Goal: Task Accomplishment & Management: Complete application form

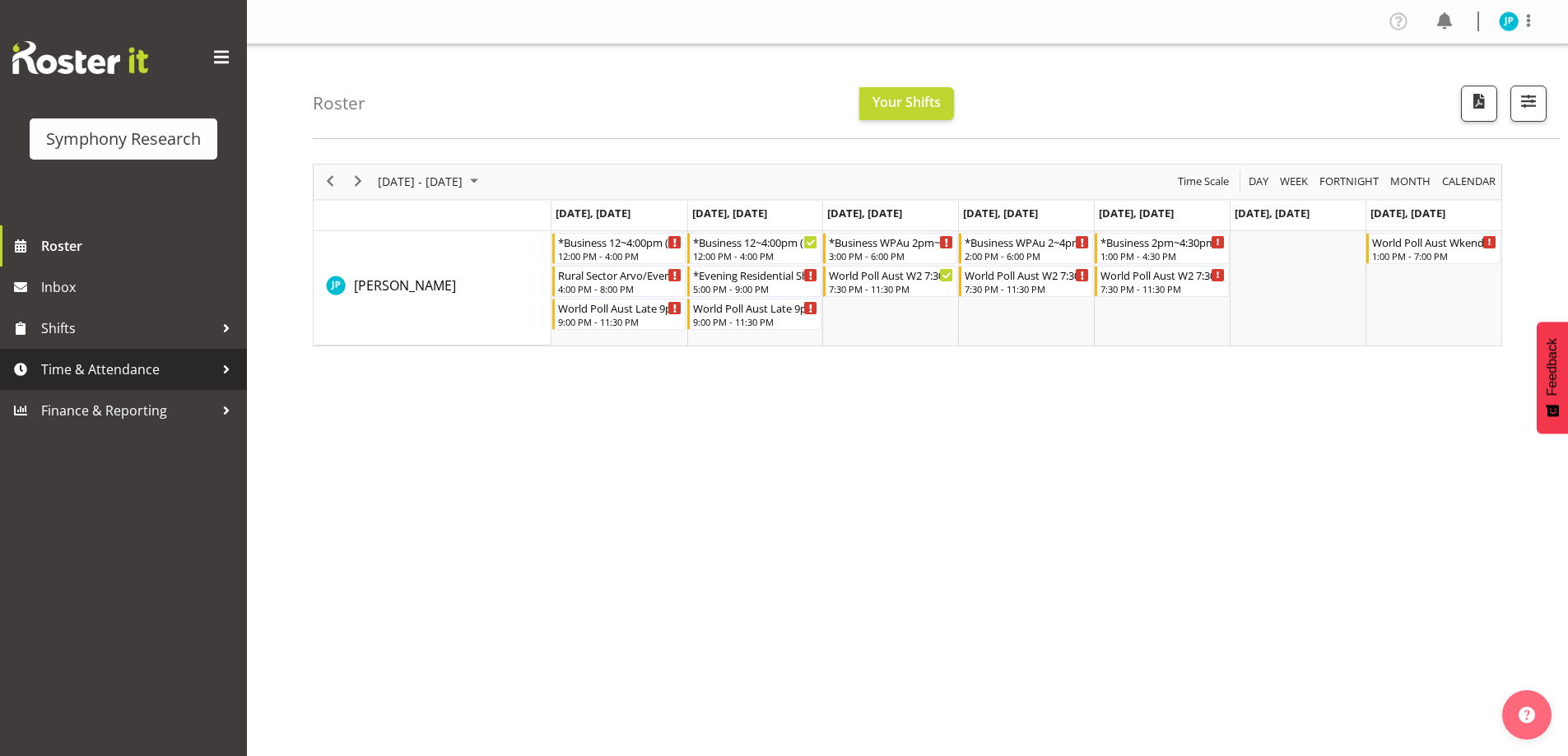
click at [163, 357] on span "Time & Attendance" at bounding box center [127, 369] width 173 height 25
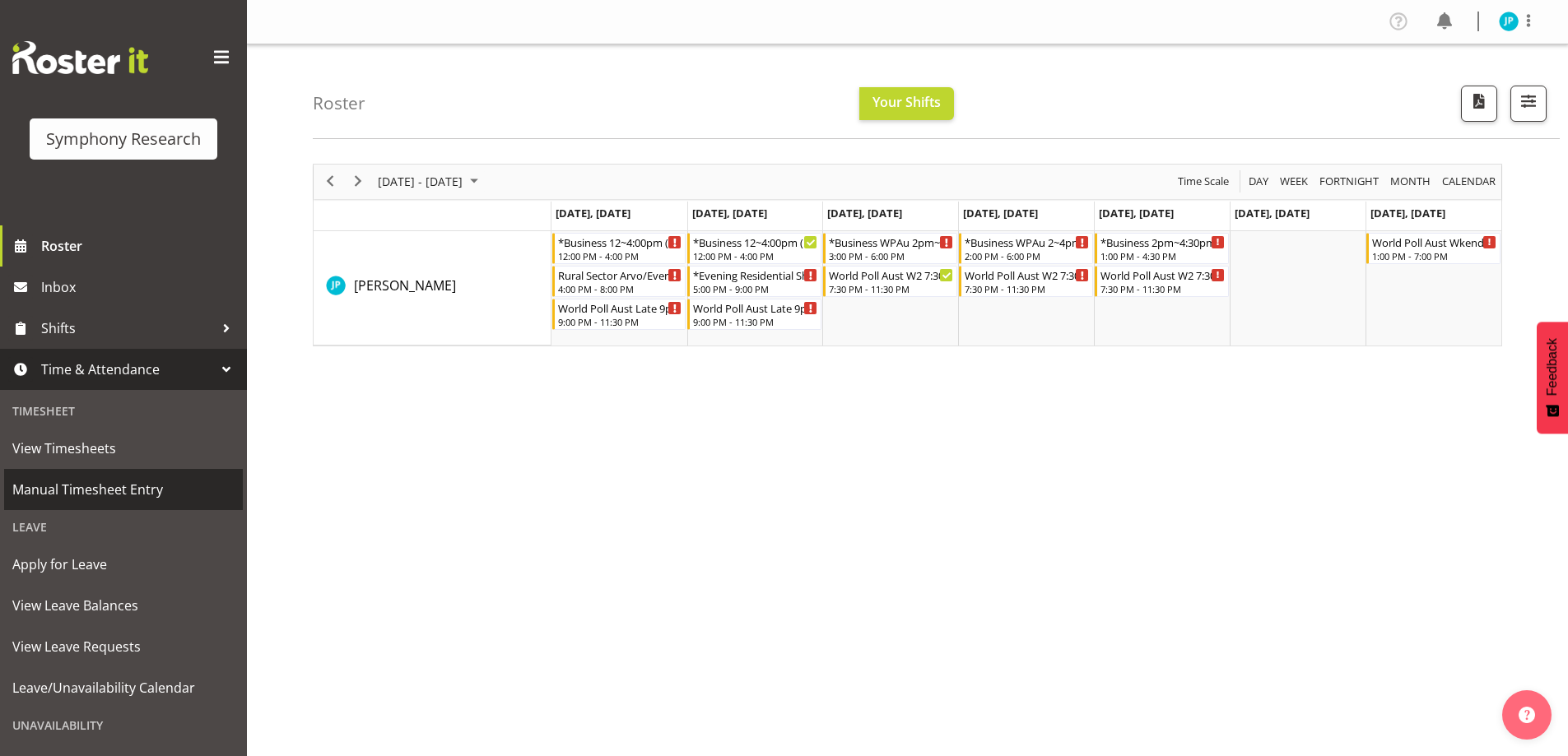
click at [138, 478] on span "Manual Timesheet Entry" at bounding box center [123, 489] width 222 height 25
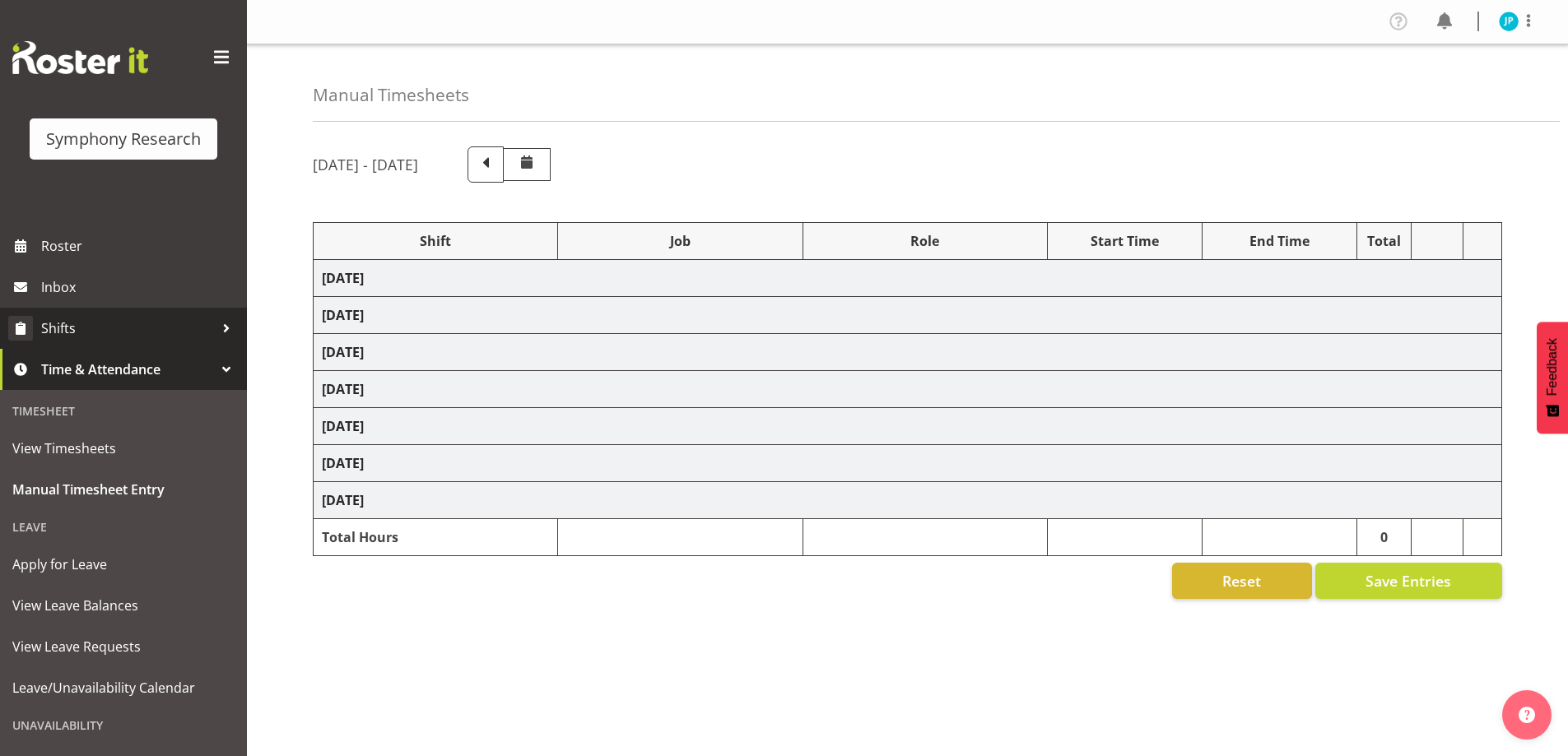
select select "81741"
select select "10587"
select select "47"
select select "48116"
select select "10587"
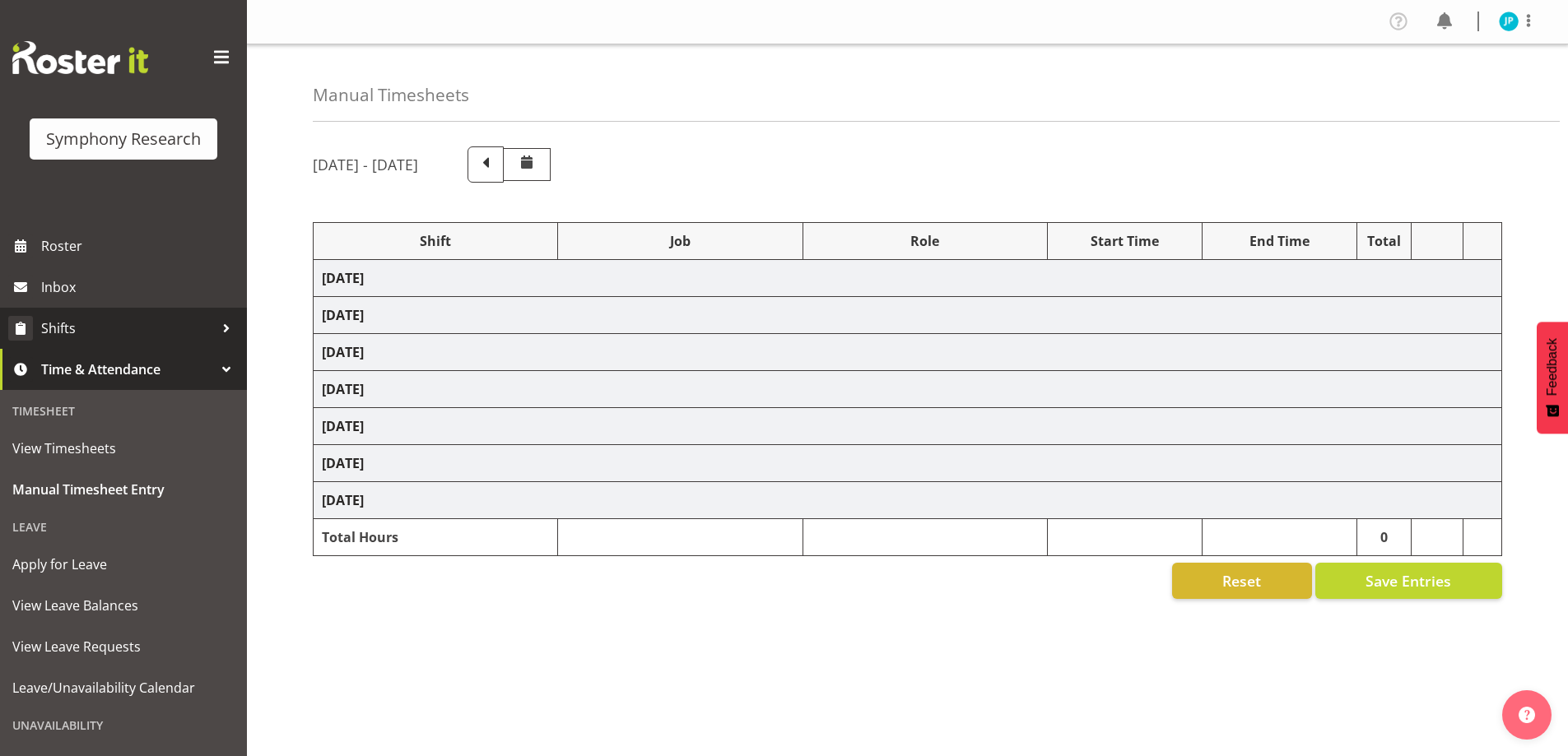
select select "47"
select select "81741"
select select "10587"
select select "47"
select select "81741"
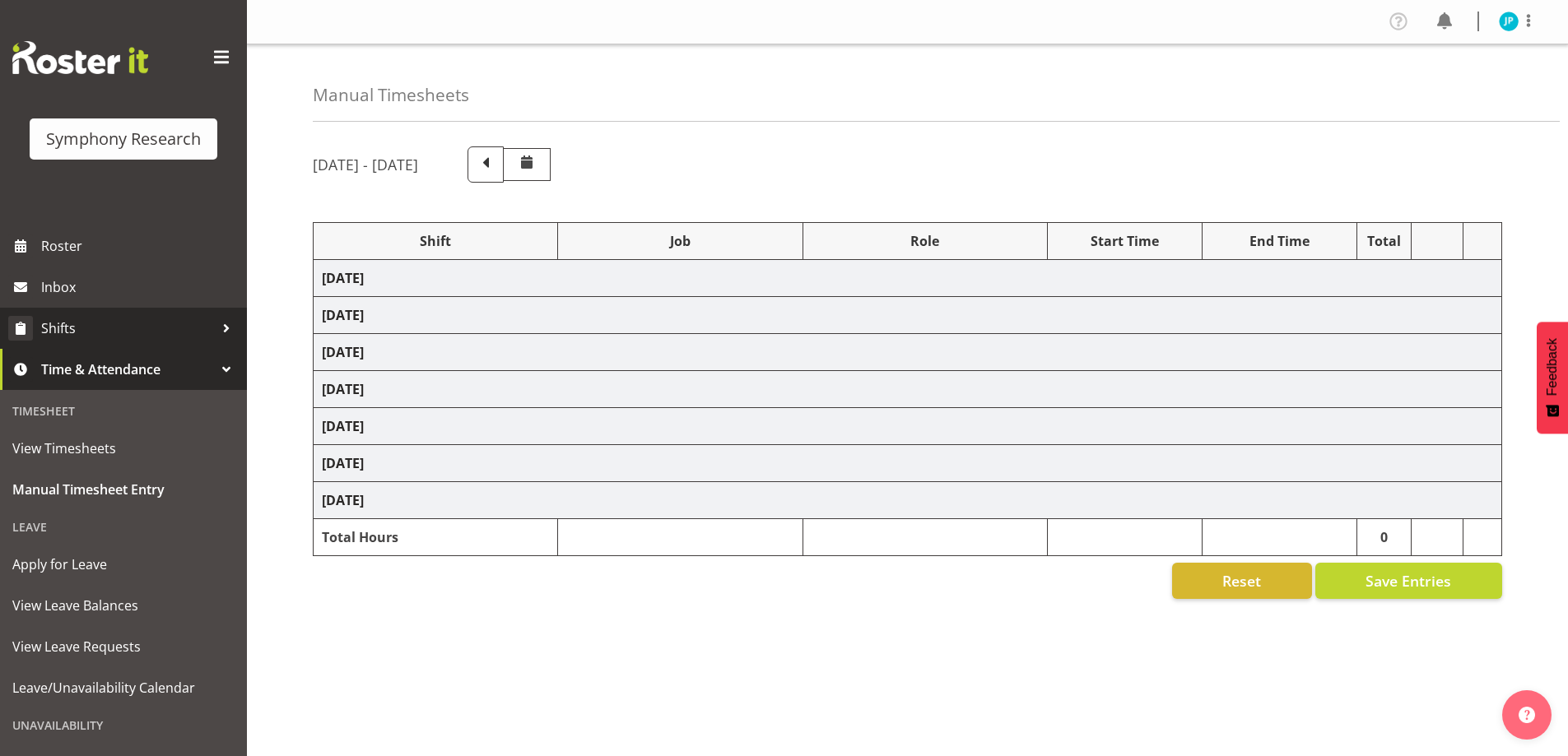
select select "10587"
select select "47"
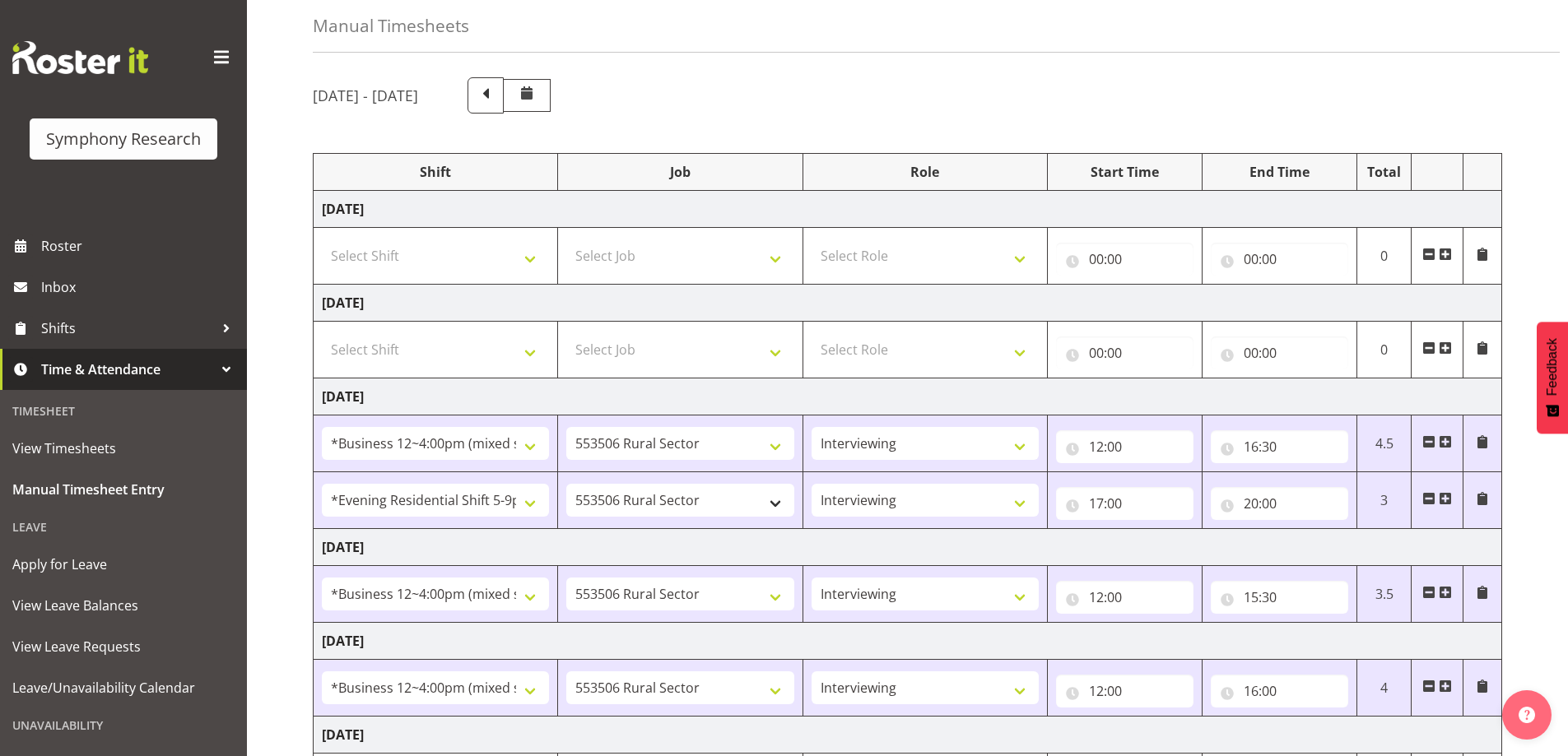
scroll to position [171, 0]
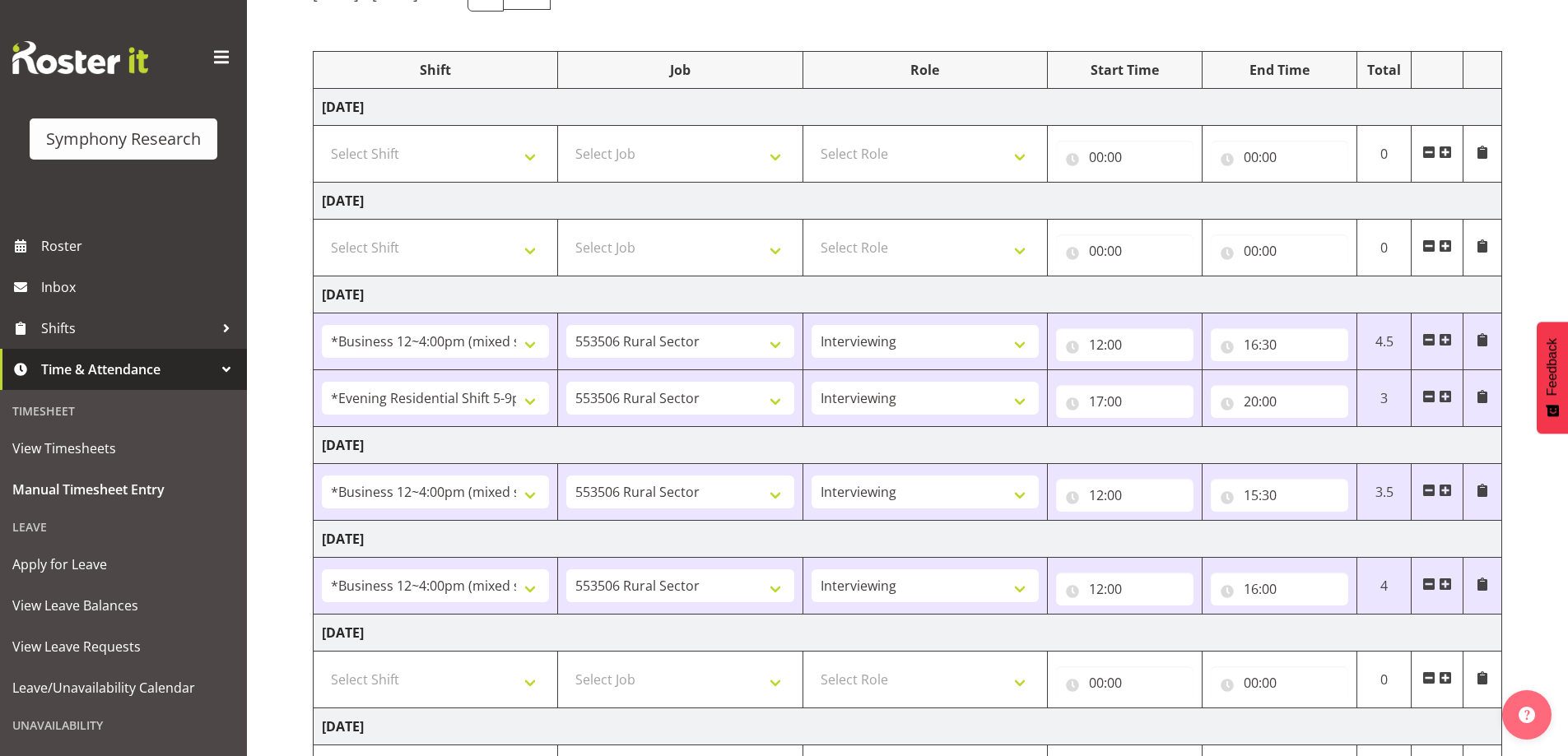
click at [1446, 578] on span at bounding box center [1446, 584] width 13 height 13
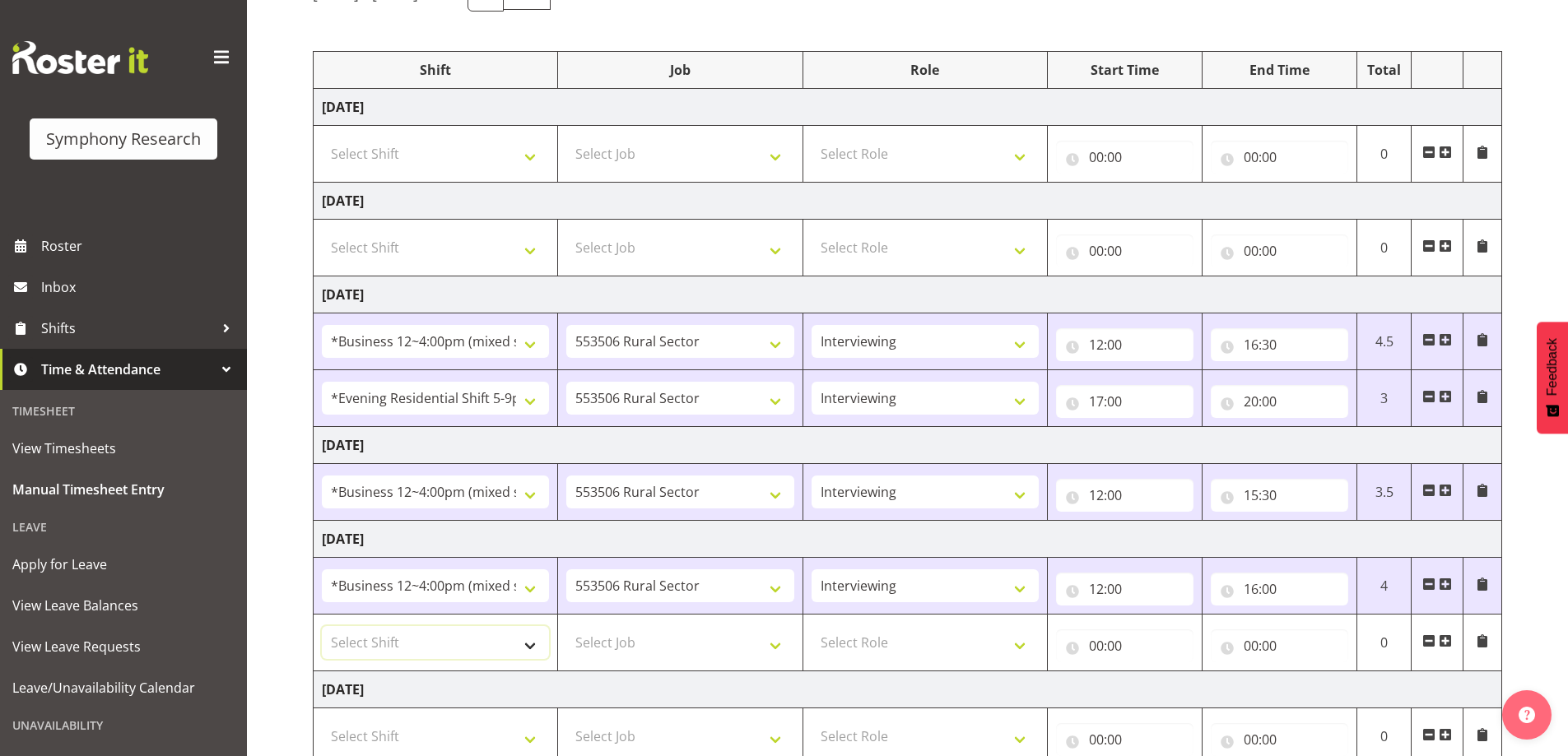
click at [497, 626] on select "Select Shift !!Weekend Residential (Roster IT Shift Label) *Business 9/10am ~ 4…" at bounding box center [435, 643] width 227 height 33
select select "48116"
click at [321, 626] on select "Select Shift !!Weekend Residential (Roster IT Shift Label) *Business 9/10am ~ 4…" at bounding box center [435, 643] width 227 height 33
click at [687, 626] on select "Select Job 550060 IF Admin 553492 World Poll Aus Wave 2 Main 2025 553493 World …" at bounding box center [679, 643] width 227 height 33
select select "10587"
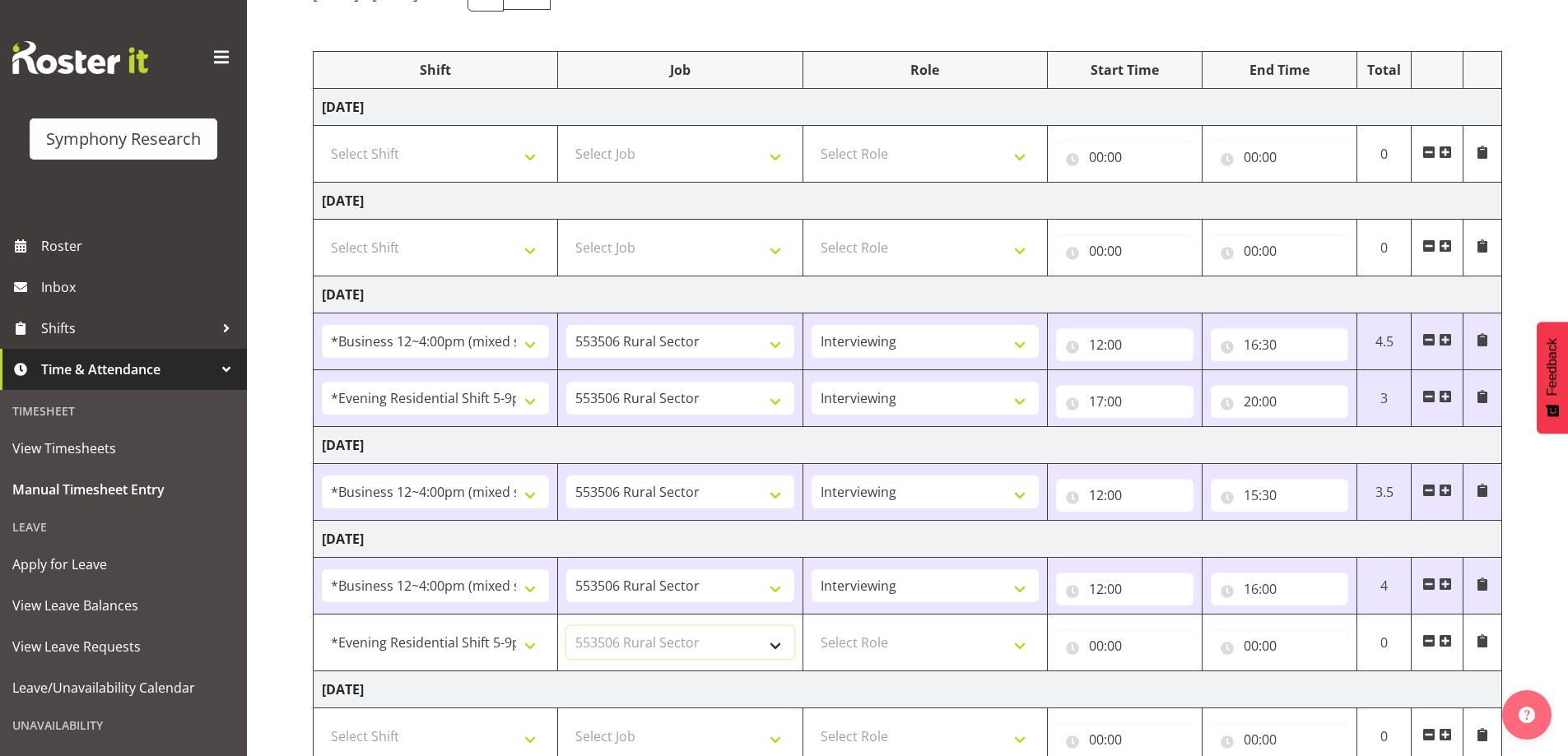
click at [567, 626] on select "Select Job 550060 IF Admin 553492 World Poll Aus Wave 2 Main 2025 553493 World …" at bounding box center [679, 643] width 227 height 33
click at [962, 626] on select "Select Role Briefing Interviewing" at bounding box center [925, 643] width 227 height 33
select select "47"
click at [813, 626] on select "Select Role Briefing Interviewing" at bounding box center [925, 643] width 227 height 33
click at [1145, 630] on input "00:00" at bounding box center [1124, 646] width 138 height 33
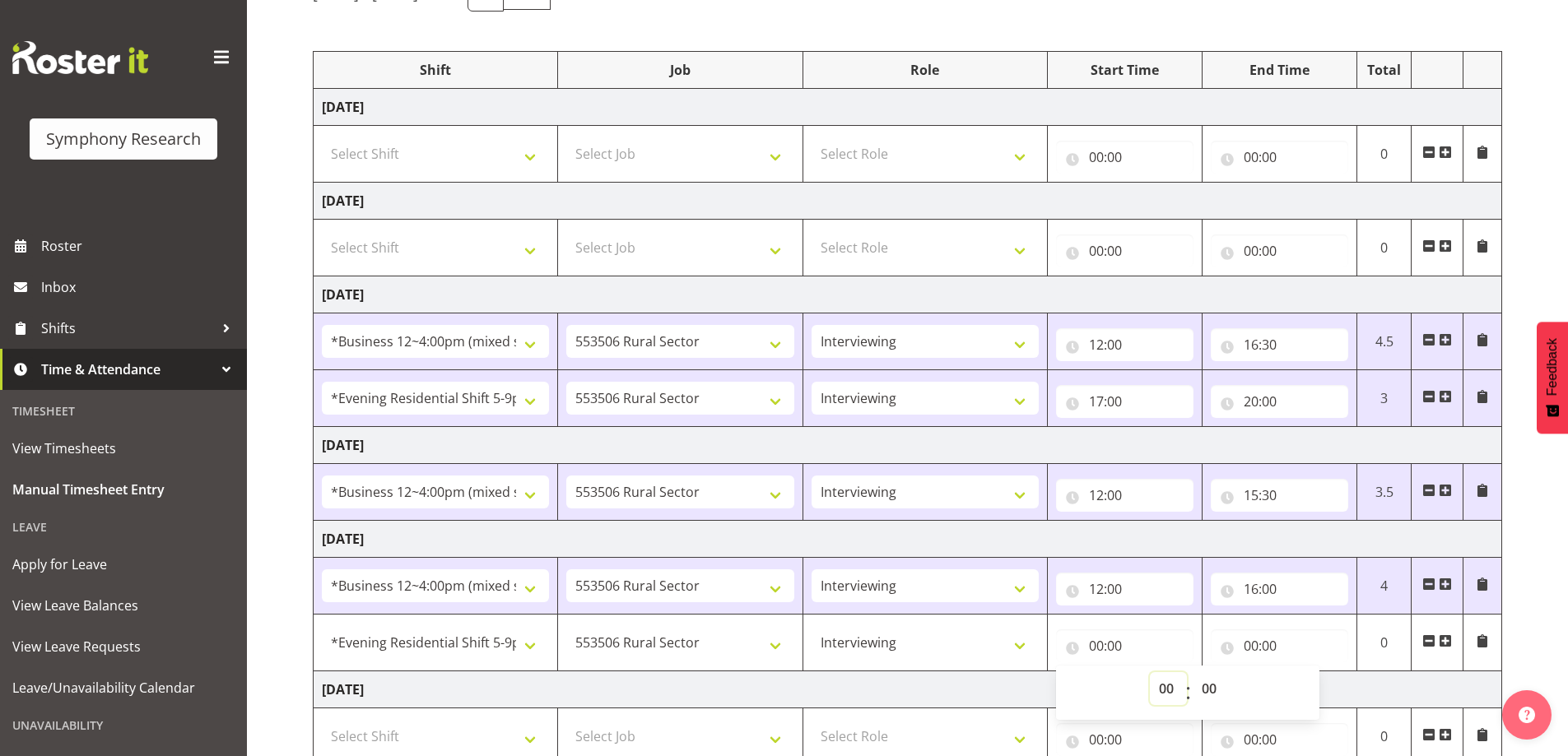
click at [1179, 672] on select "00 01 02 03 04 05 06 07 08 09 10 11 12 13 14 15 16 17 18 19 20 21 22 23" at bounding box center [1168, 688] width 37 height 33
select select "17"
click at [1162, 672] on select "00 01 02 03 04 05 06 07 08 09 10 11 12 13 14 15 16 17 18 19 20 21 22 23" at bounding box center [1168, 688] width 37 height 33
type input "17:00"
click at [1252, 630] on input "00:00" at bounding box center [1279, 646] width 138 height 33
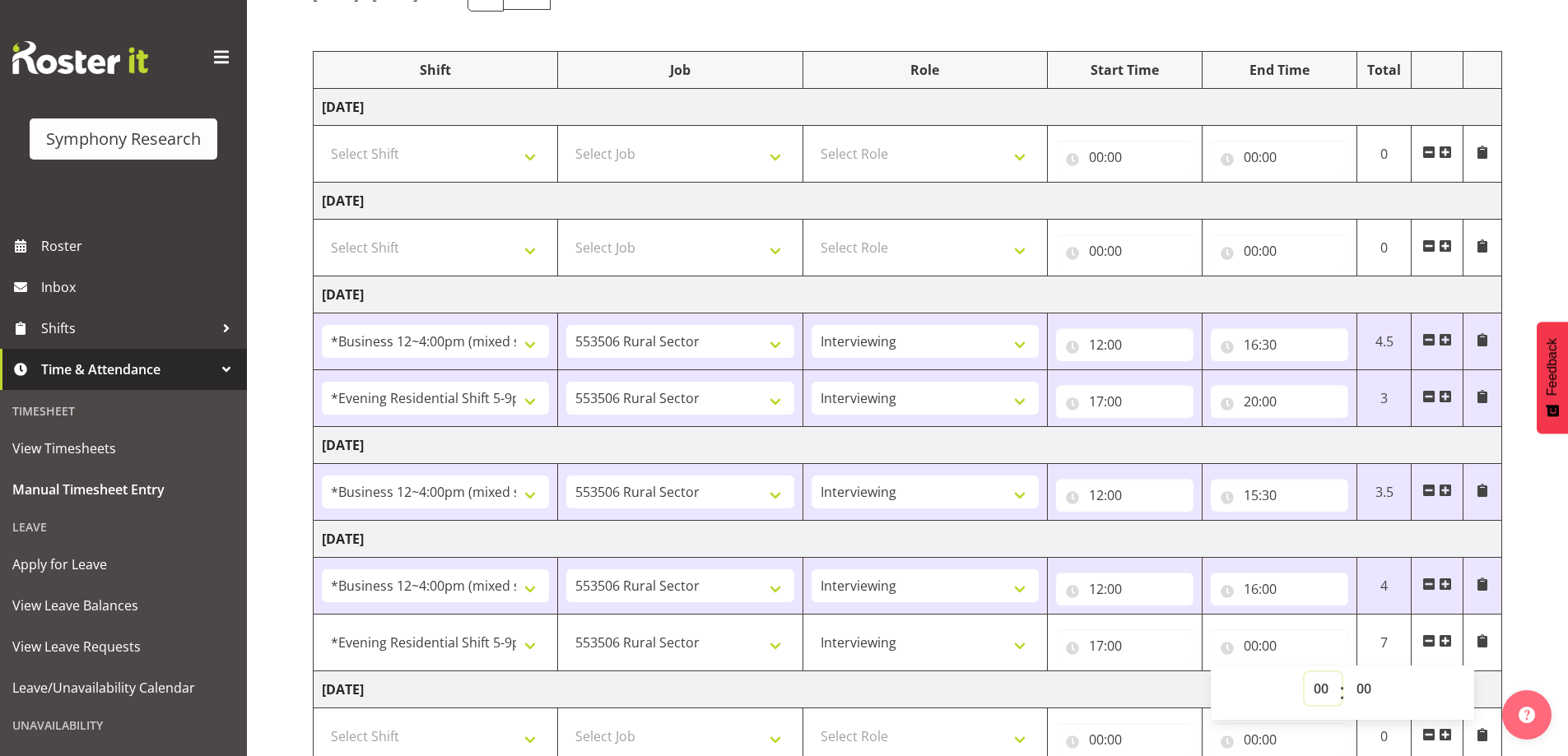
click at [1322, 672] on select "00 01 02 03 04 05 06 07 08 09 10 11 12 13 14 15 16 17 18 19 20 21 22 23" at bounding box center [1323, 688] width 37 height 33
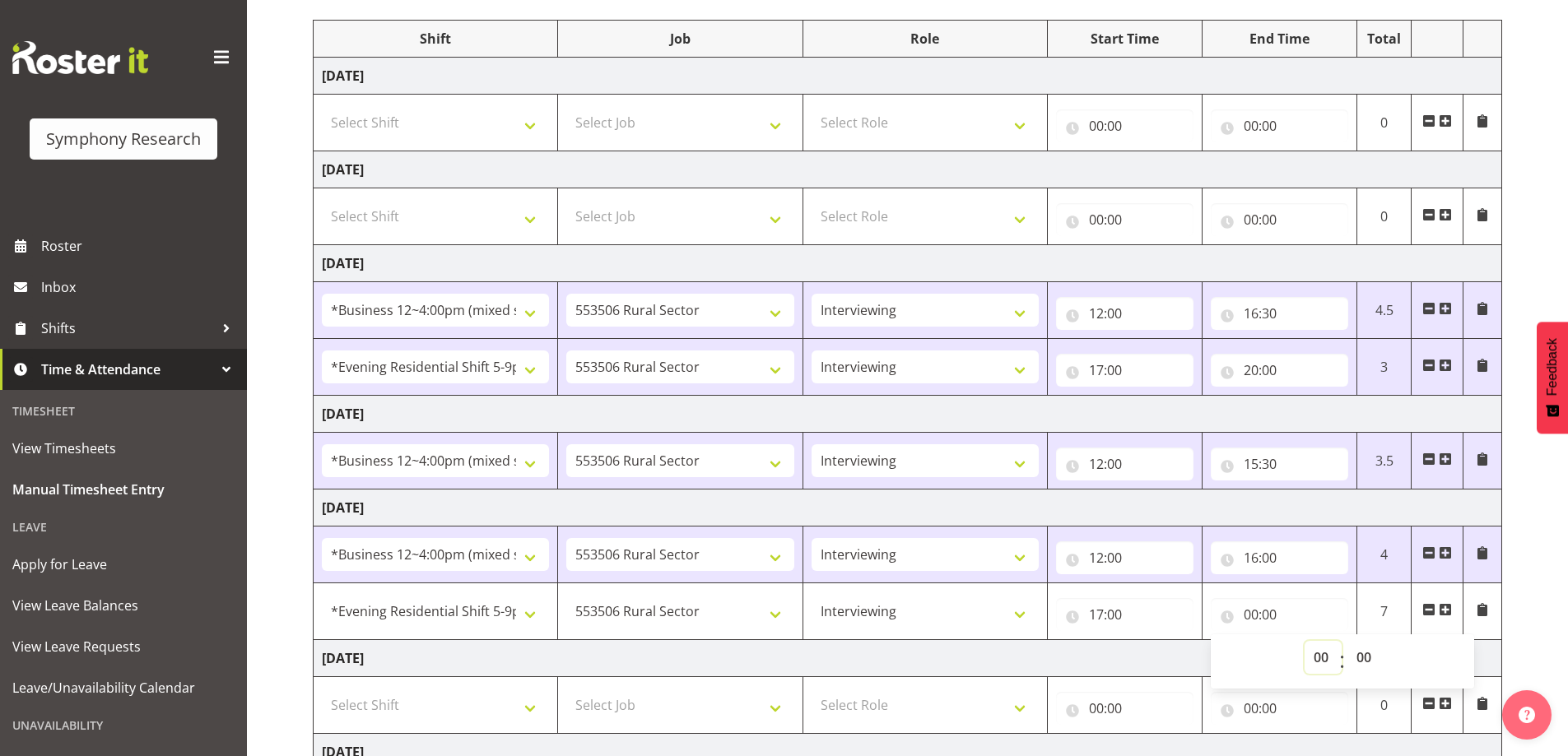
scroll to position [220, 0]
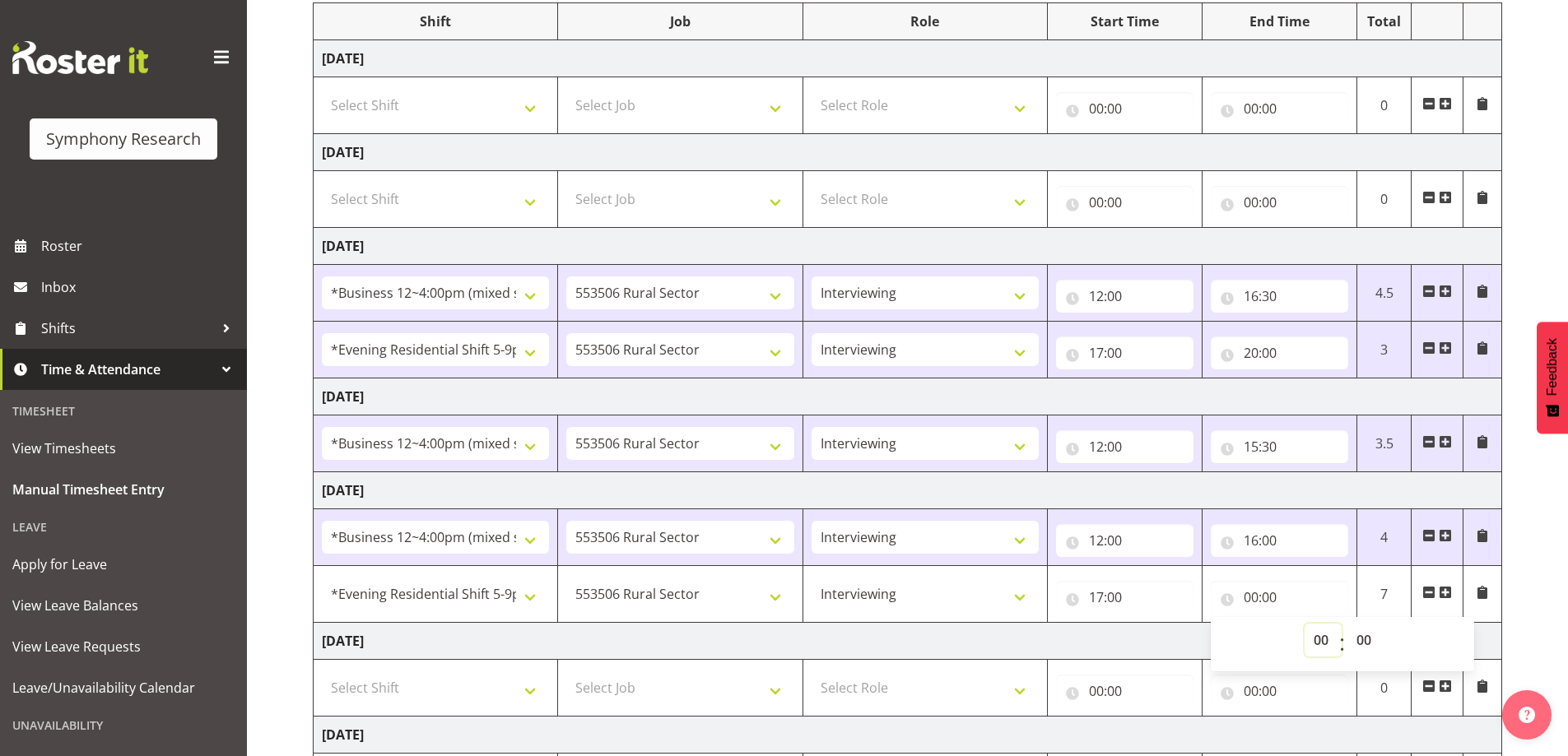
click at [1329, 624] on select "00 01 02 03 04 05 06 07 08 09 10 11 12 13 14 15 16 17 18 19 20 21 22 23" at bounding box center [1323, 640] width 37 height 33
select select "20"
click at [1316, 624] on select "00 01 02 03 04 05 06 07 08 09 10 11 12 13 14 15 16 17 18 19 20 21 22 23" at bounding box center [1323, 640] width 37 height 33
type input "20:00"
click at [1138, 623] on td "[DATE]" at bounding box center [908, 641] width 1189 height 37
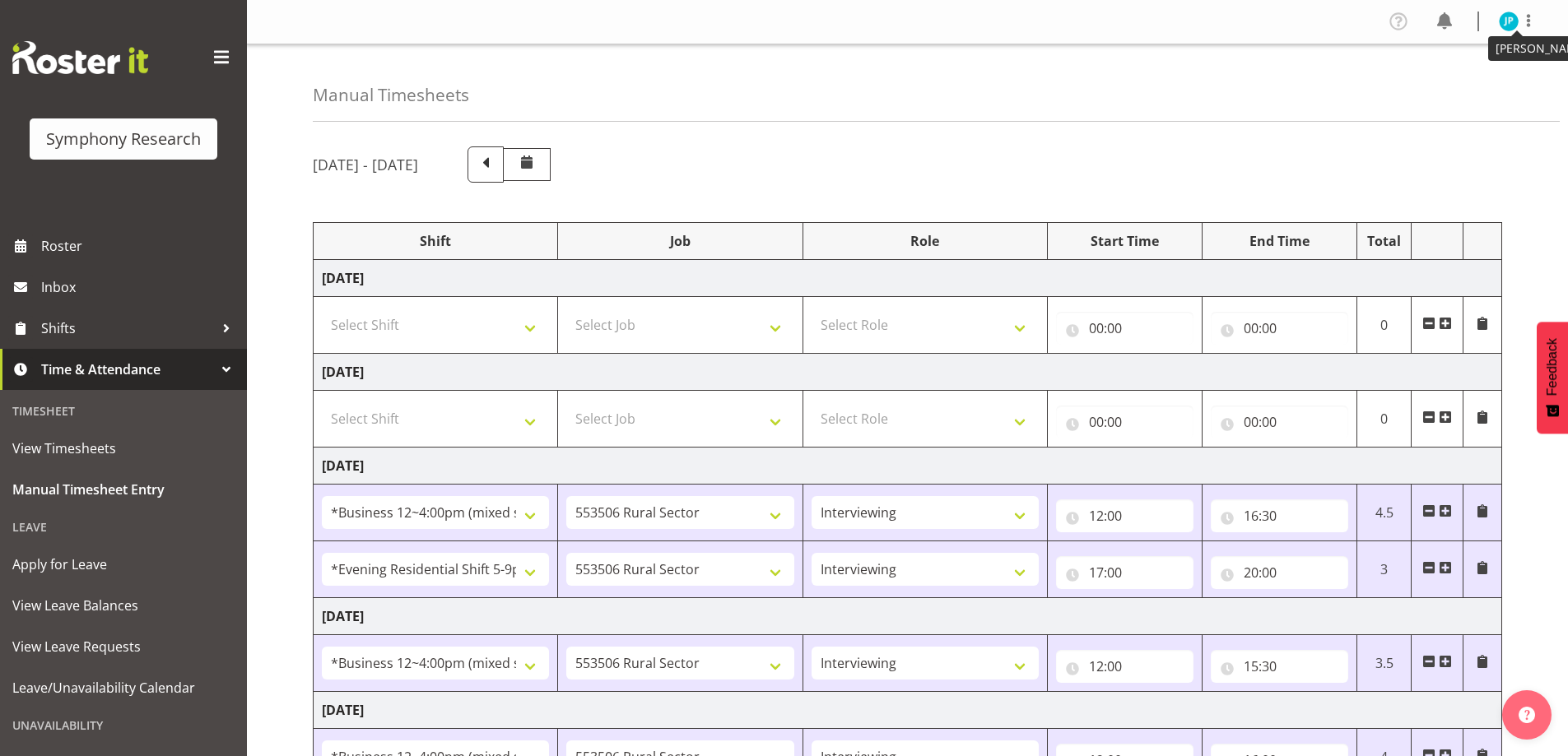
click at [1519, 22] on img at bounding box center [1509, 22] width 20 height 20
click at [1502, 73] on link "Log Out" at bounding box center [1459, 86] width 158 height 29
